Goal: Information Seeking & Learning: Find specific fact

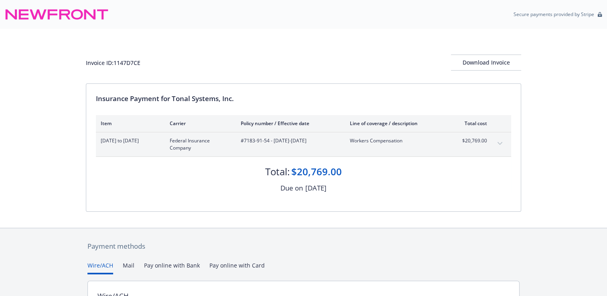
click at [125, 62] on div "Invoice ID: 1147D7CE" at bounding box center [113, 63] width 55 height 8
copy div "1147D7CE"
